Goal: Find specific page/section: Find specific page/section

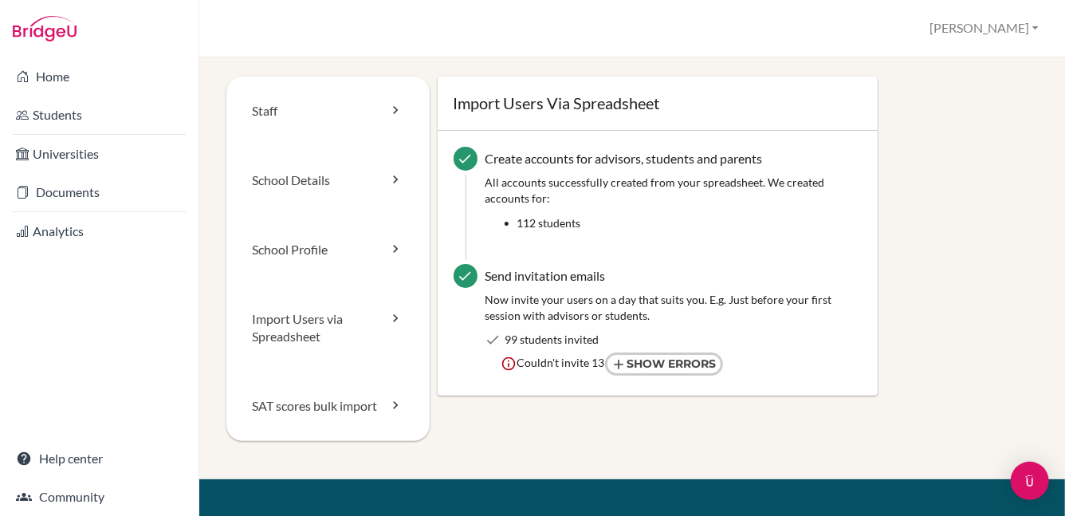
click at [57, 104] on link "Students" at bounding box center [99, 115] width 192 height 32
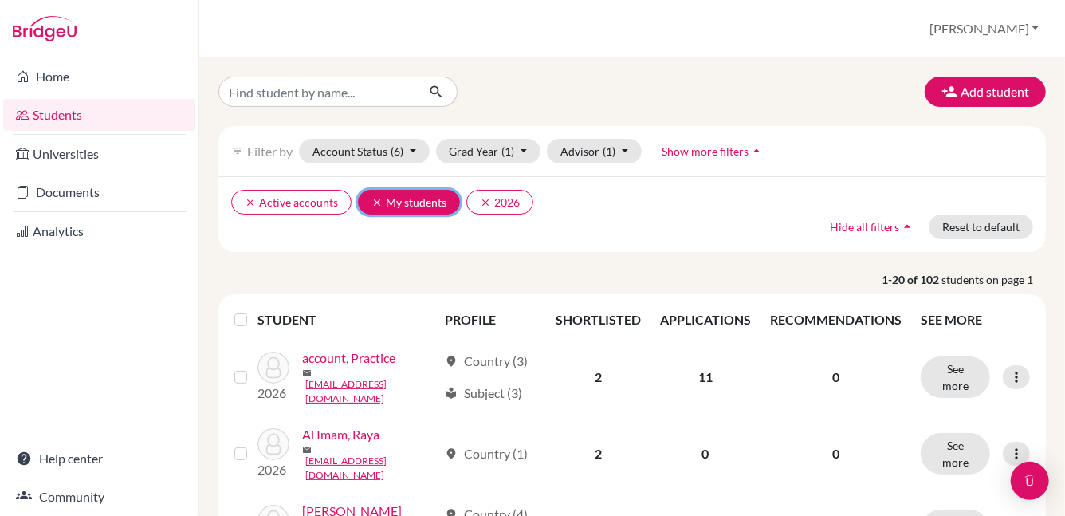
click at [372, 204] on icon "clear" at bounding box center [376, 202] width 11 height 11
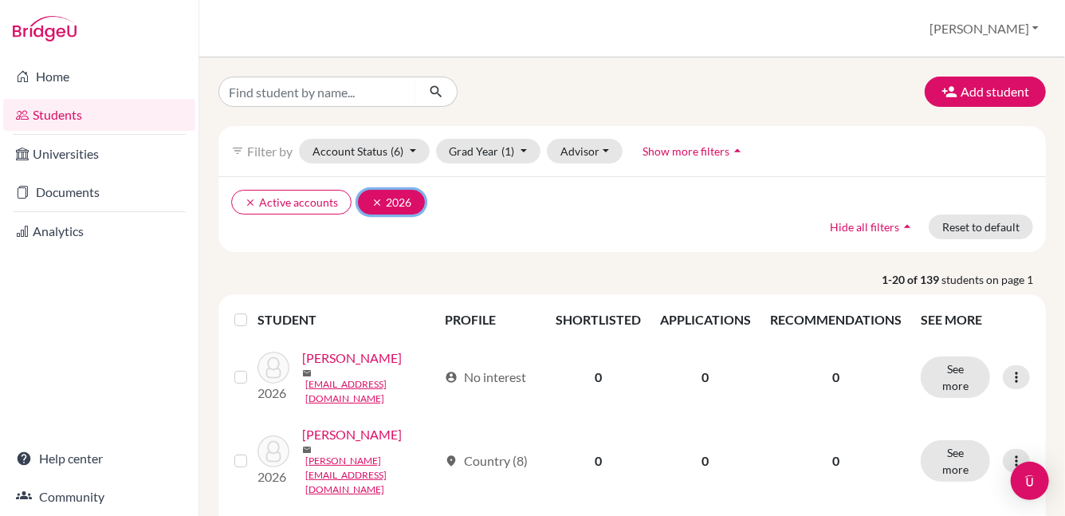
click at [379, 201] on icon "clear" at bounding box center [376, 202] width 11 height 11
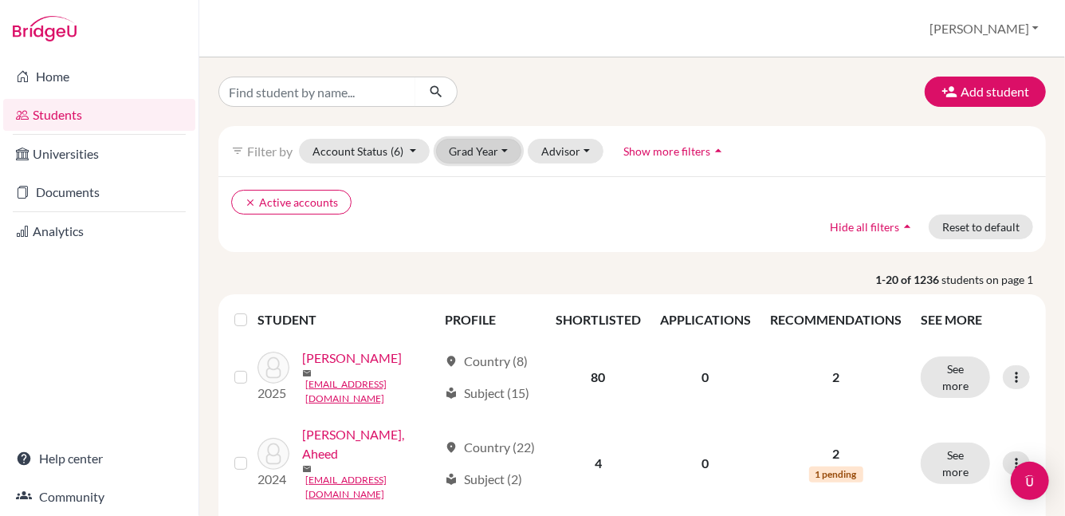
click at [505, 148] on button "Grad Year" at bounding box center [479, 151] width 86 height 25
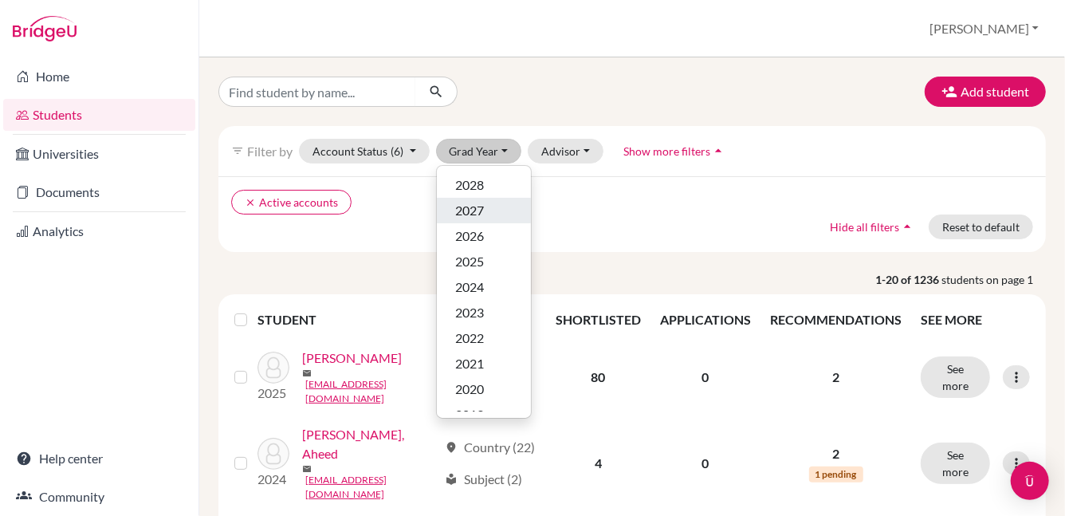
click at [504, 211] on button "2027" at bounding box center [484, 211] width 94 height 26
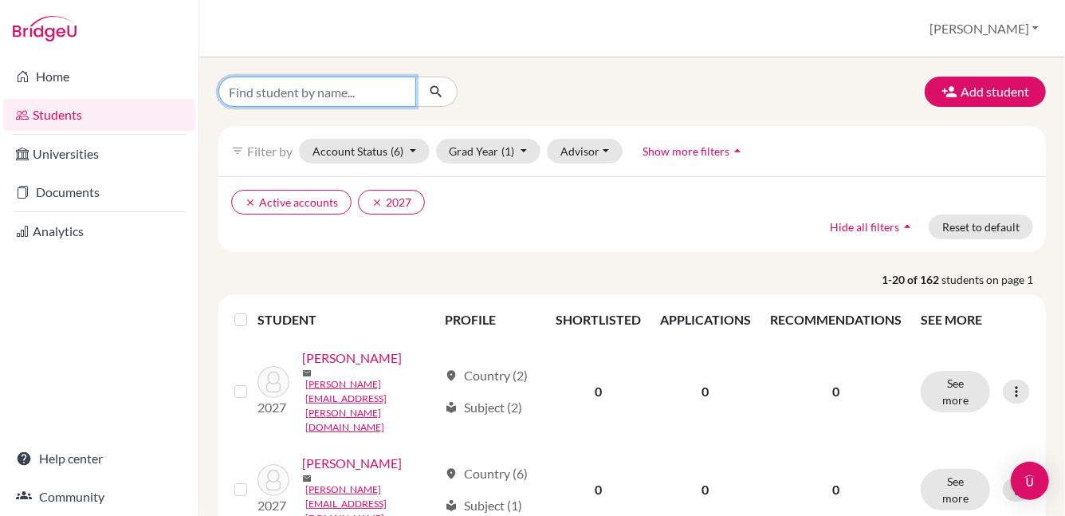
click at [265, 92] on input "Find student by name..." at bounding box center [317, 92] width 198 height 30
type input "alreem"
click button "submit" at bounding box center [436, 92] width 42 height 30
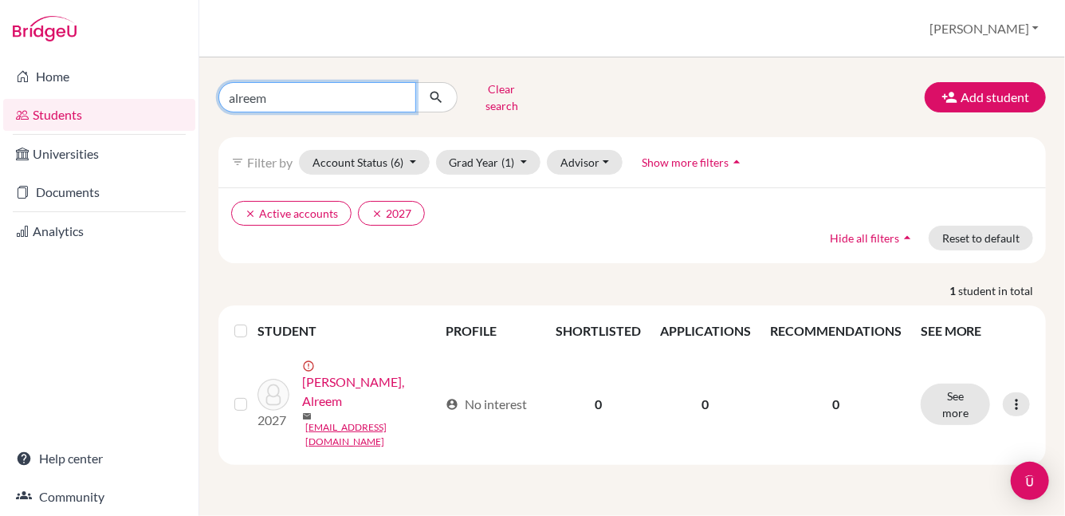
click at [402, 92] on input "alreem" at bounding box center [317, 97] width 198 height 30
type input "thuraya"
click at [434, 89] on icon "submit" at bounding box center [436, 97] width 16 height 16
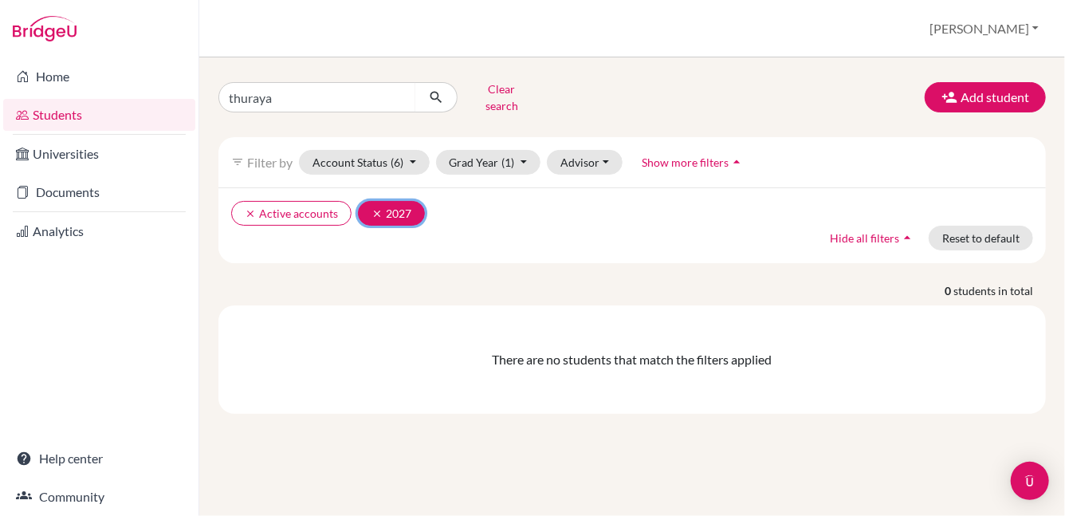
click at [375, 208] on icon "clear" at bounding box center [376, 213] width 11 height 11
click at [431, 94] on icon "submit" at bounding box center [436, 97] width 16 height 16
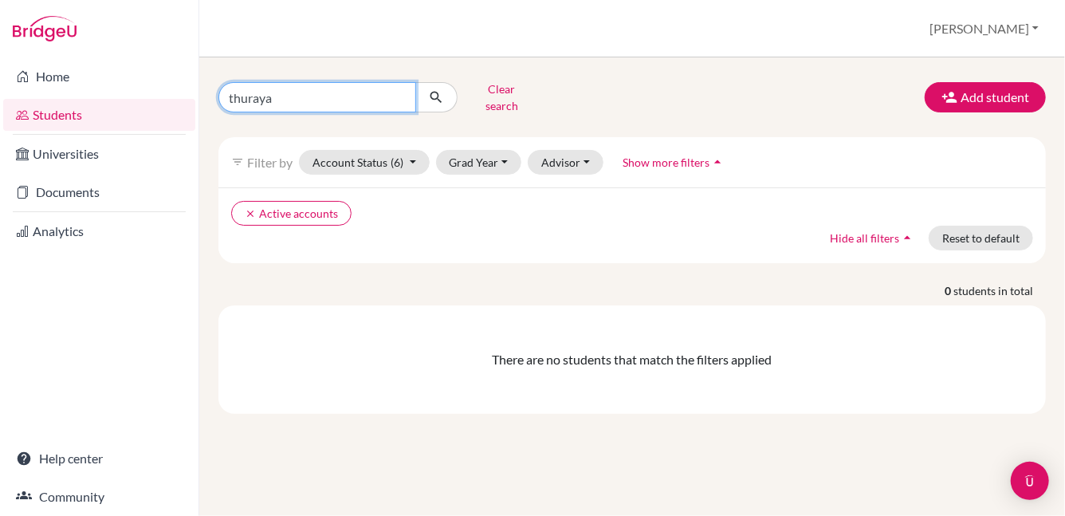
click at [402, 90] on input "thuraya" at bounding box center [317, 97] width 198 height 30
type input "hana"
click at [441, 91] on icon "submit" at bounding box center [436, 97] width 16 height 16
